Goal: Transaction & Acquisition: Purchase product/service

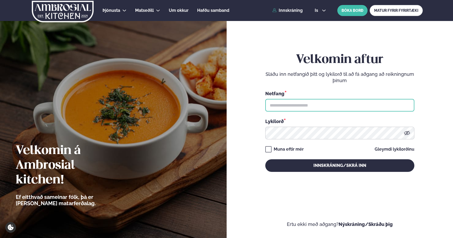
click at [308, 106] on input "text" at bounding box center [339, 105] width 149 height 13
type input "**********"
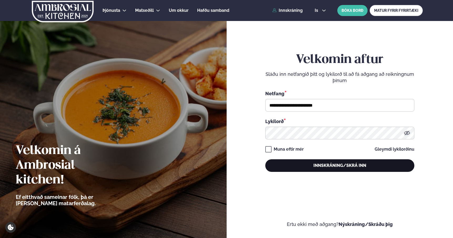
click at [330, 165] on button "Innskráning/Skrá inn" at bounding box center [339, 166] width 149 height 13
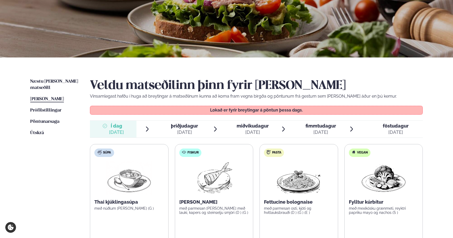
scroll to position [111, 0]
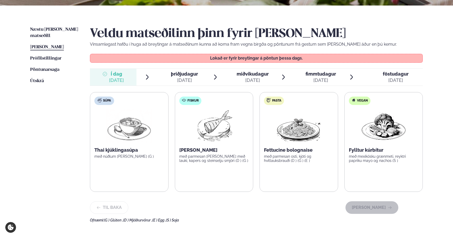
click at [190, 76] on span "þriðjudagur" at bounding box center [184, 74] width 27 height 6
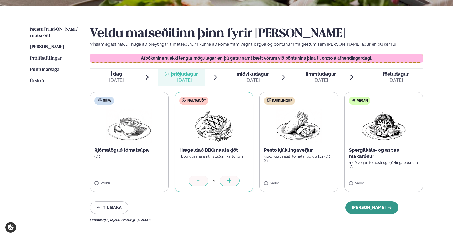
click at [371, 208] on button "[PERSON_NAME]" at bounding box center [371, 208] width 53 height 13
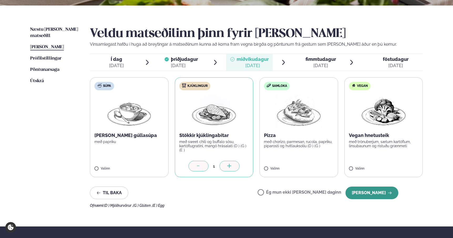
click at [373, 194] on button "[PERSON_NAME]" at bounding box center [371, 193] width 53 height 13
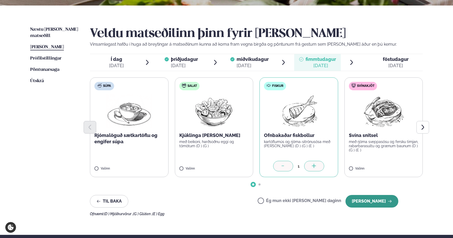
click at [379, 203] on button "[PERSON_NAME]" at bounding box center [371, 201] width 53 height 13
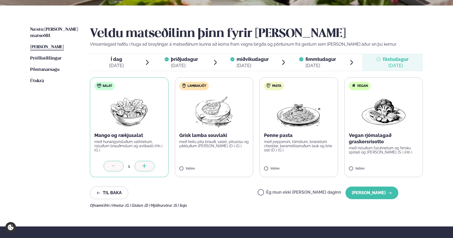
click at [116, 167] on icon at bounding box center [113, 166] width 5 height 5
click at [194, 167] on label "Lambakjöt Grísk lamba souvlaki með heitu pita brauði, salati, pitusósu og pikkl…" at bounding box center [214, 128] width 79 height 100
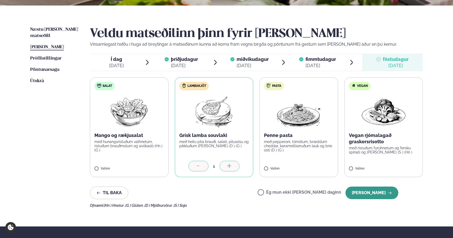
click at [370, 193] on button "[PERSON_NAME]" at bounding box center [371, 193] width 53 height 13
